Goal: Navigation & Orientation: Find specific page/section

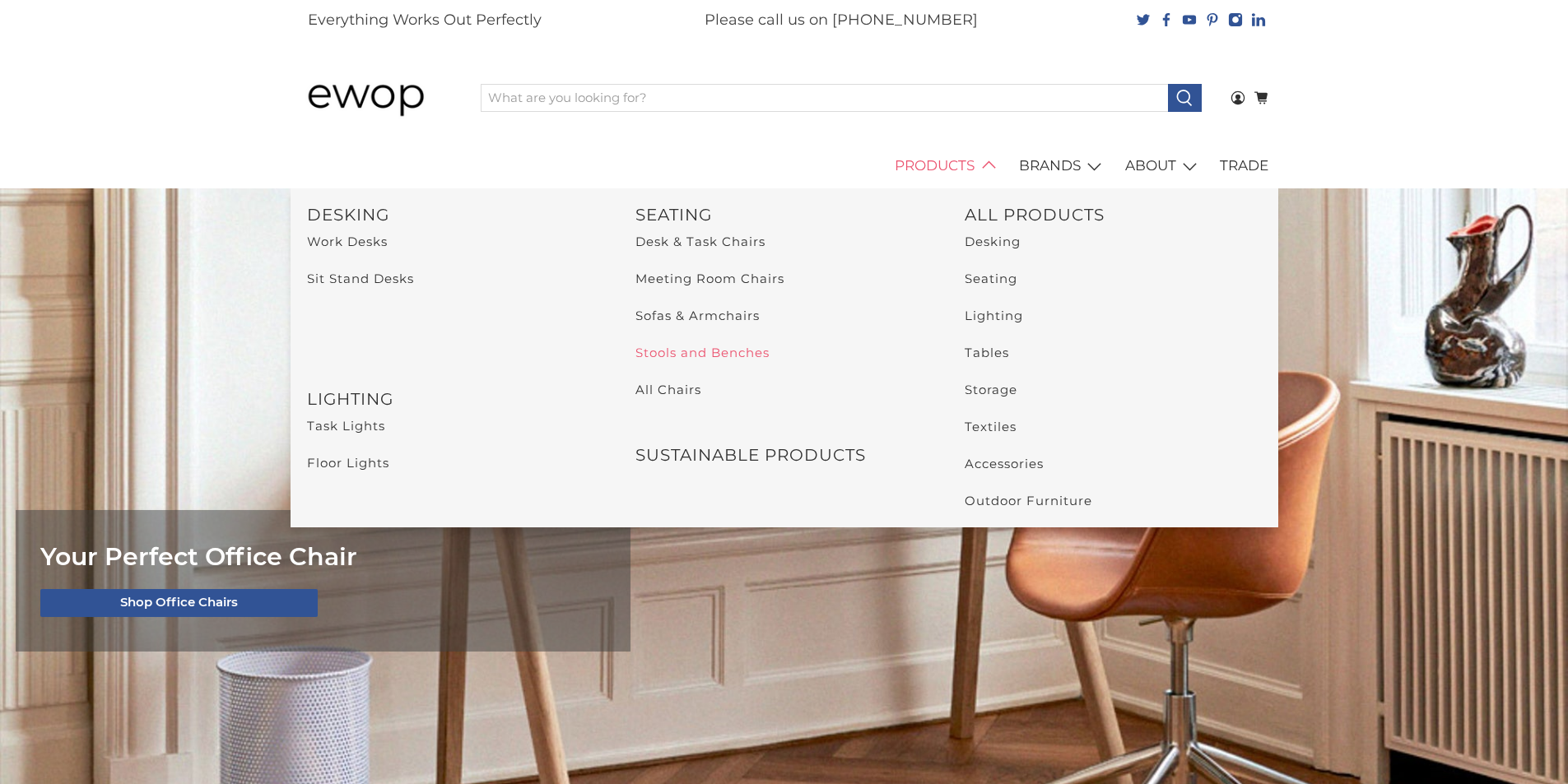
click at [707, 354] on link "Stools and Benches" at bounding box center [702, 352] width 134 height 16
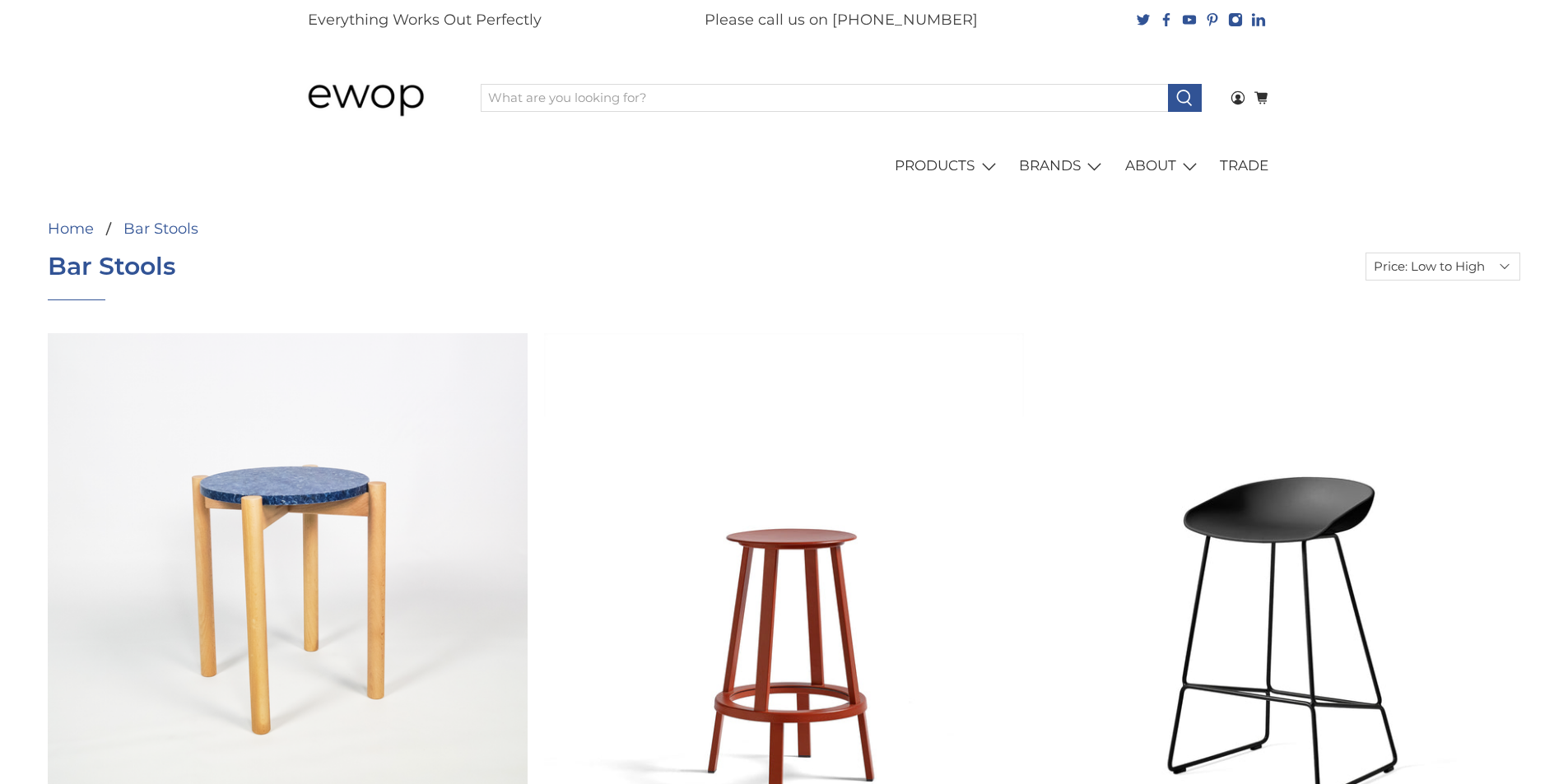
select select "price-ascending"
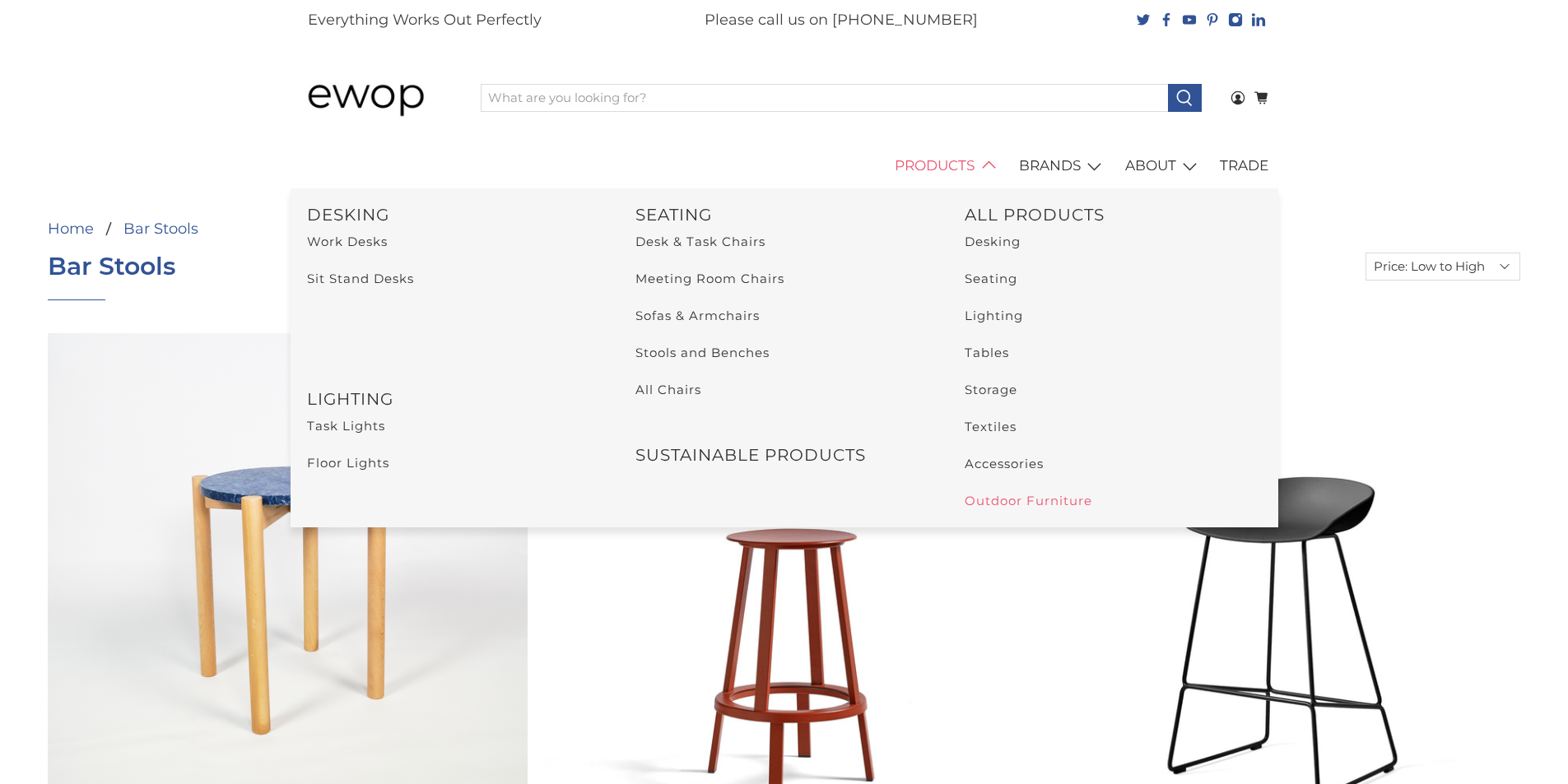
click at [981, 501] on link "Outdoor Furniture" at bounding box center [1029, 501] width 128 height 16
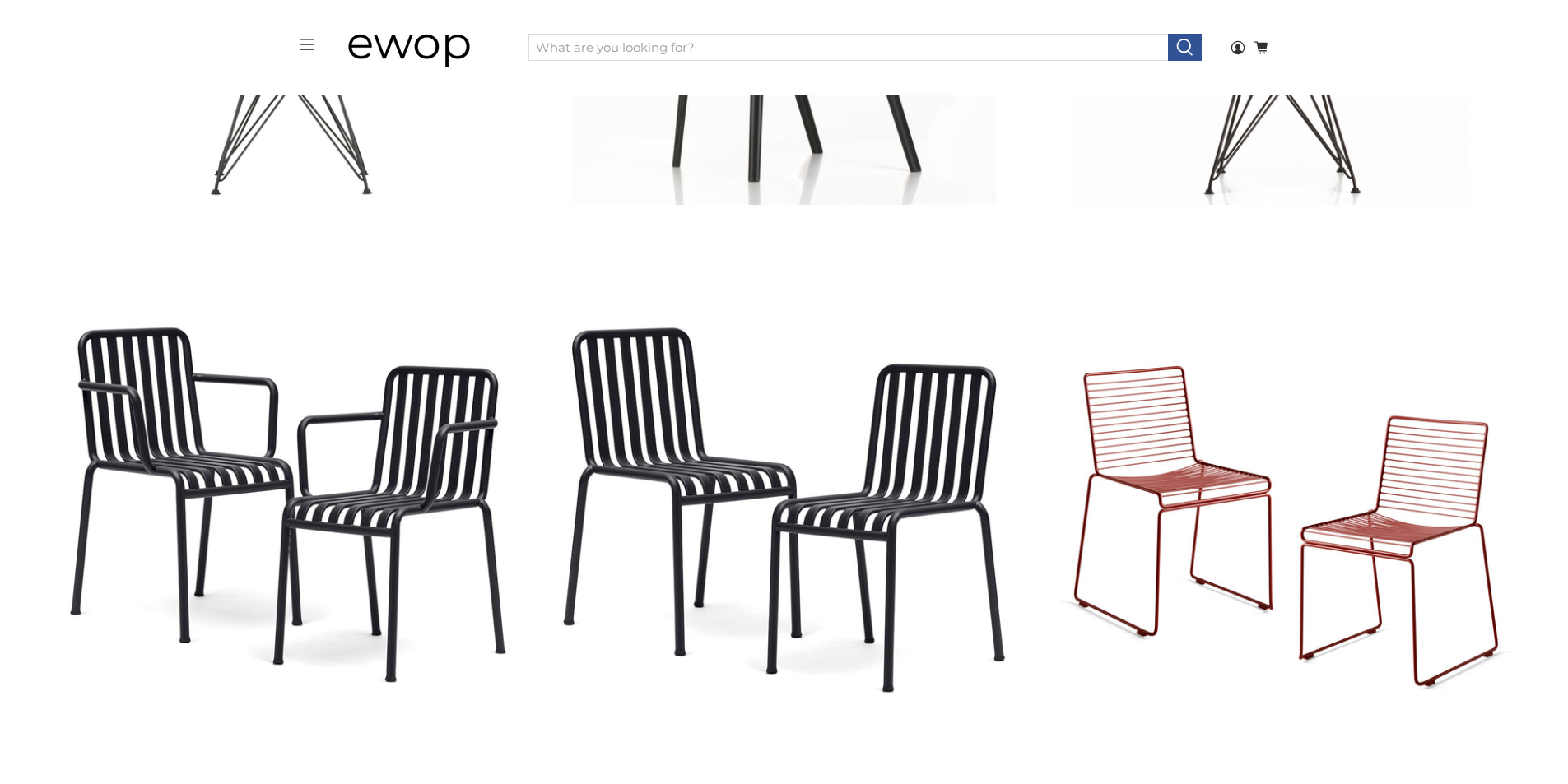
scroll to position [482, 0]
